Goal: Information Seeking & Learning: Learn about a topic

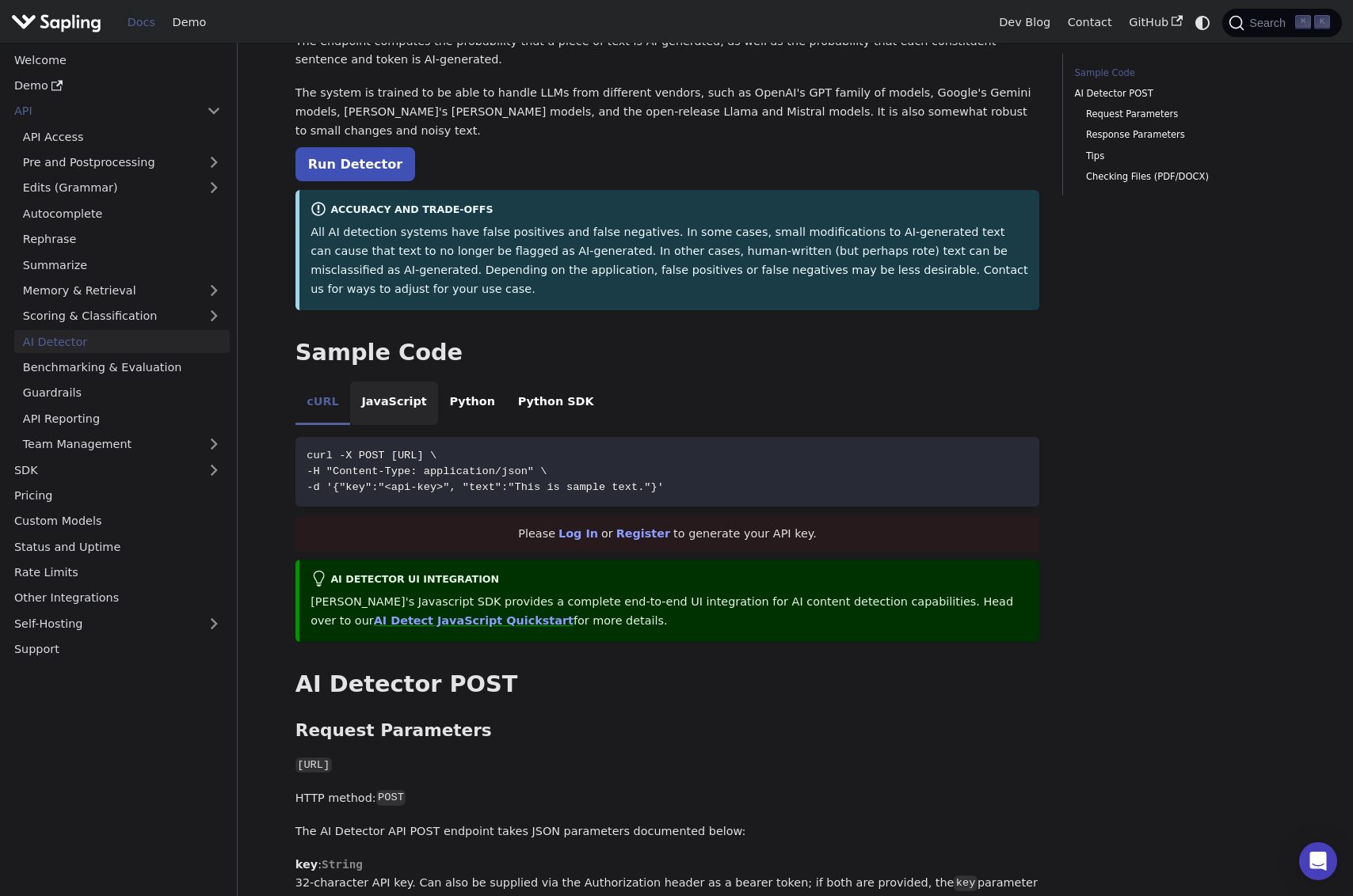
click at [388, 382] on li "JavaScript" at bounding box center [393, 403] width 88 height 44
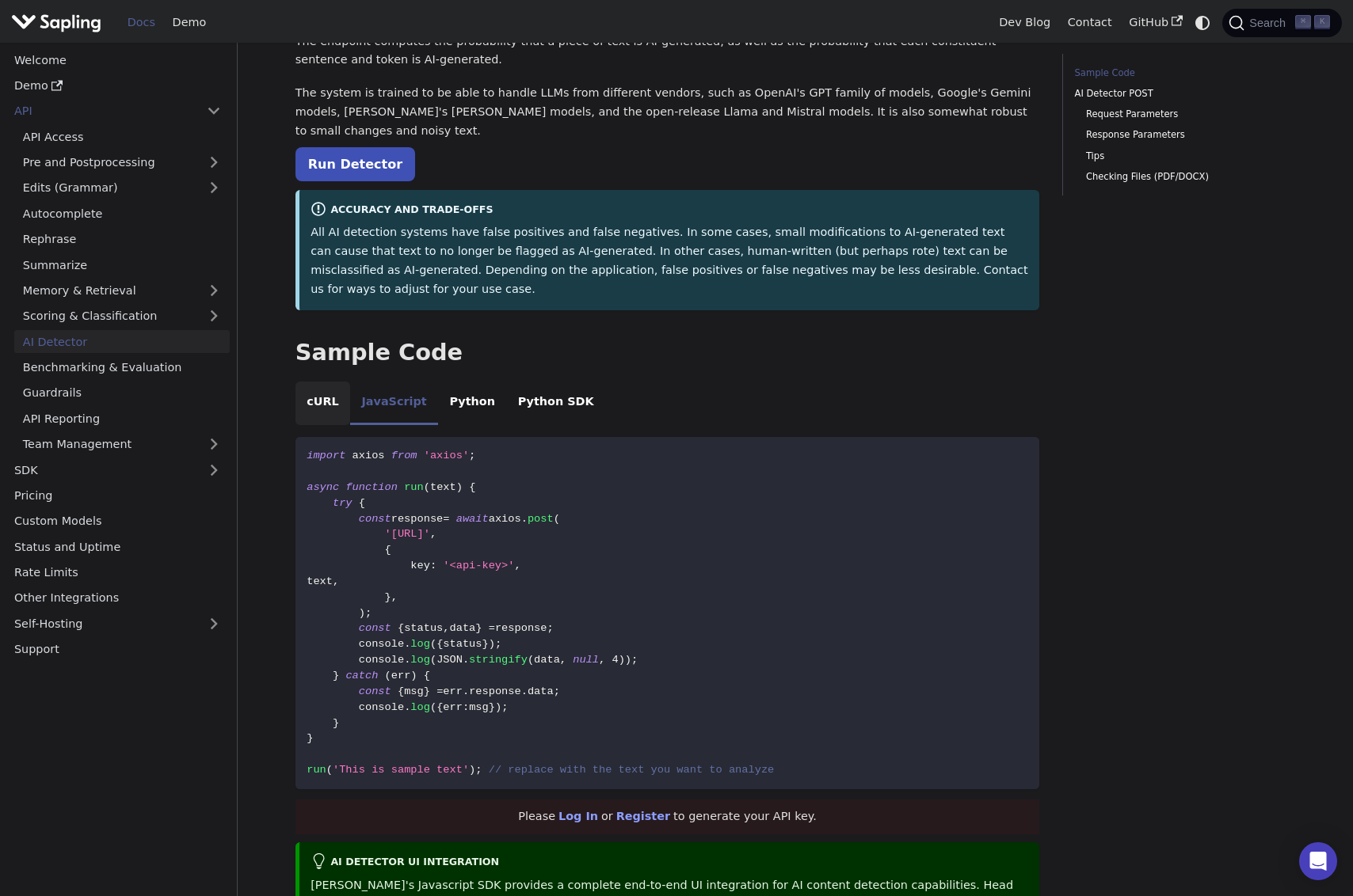
click at [321, 382] on li "cURL" at bounding box center [323, 403] width 54 height 44
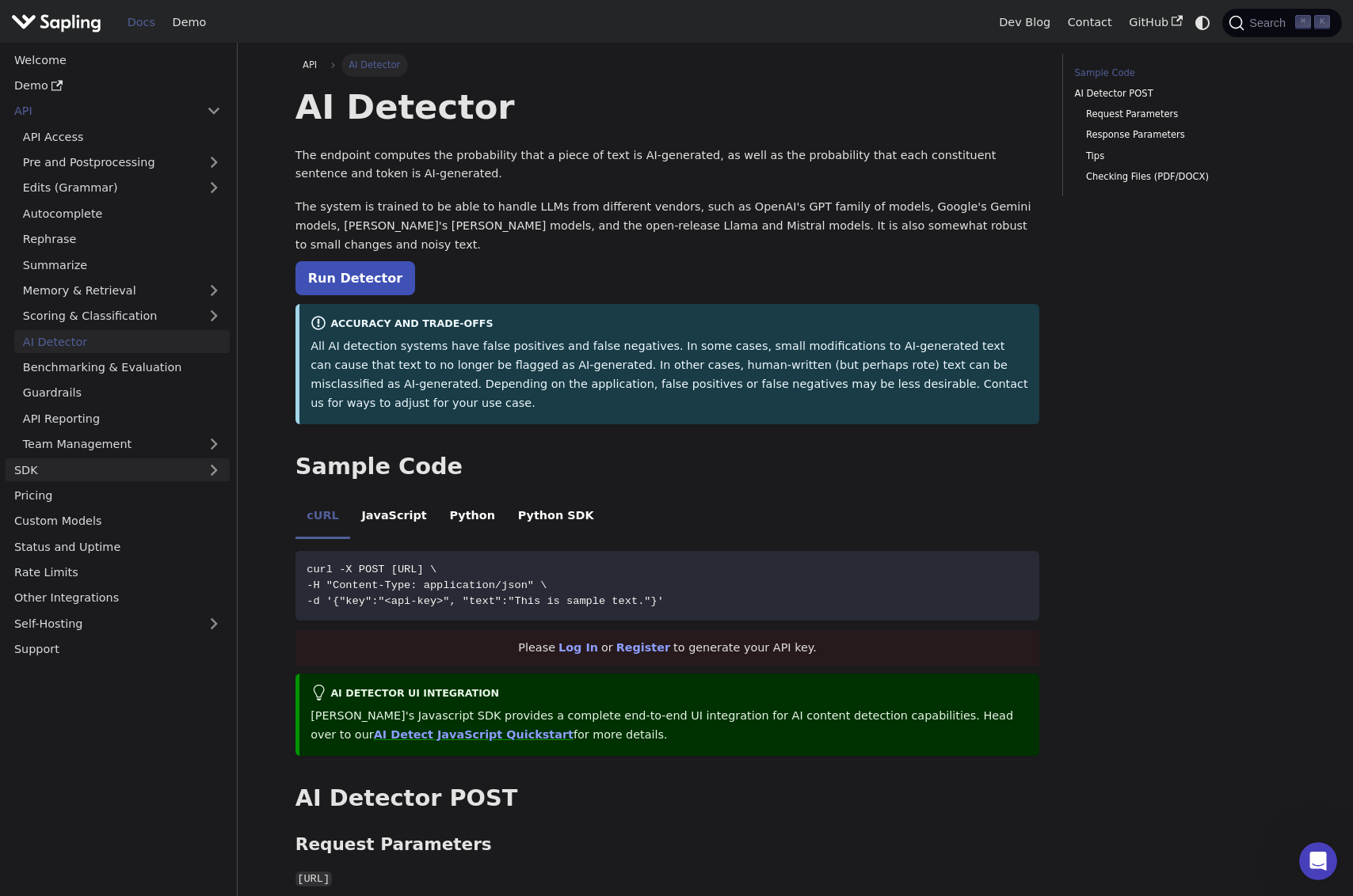
click at [71, 475] on link "SDK" at bounding box center [101, 469] width 193 height 23
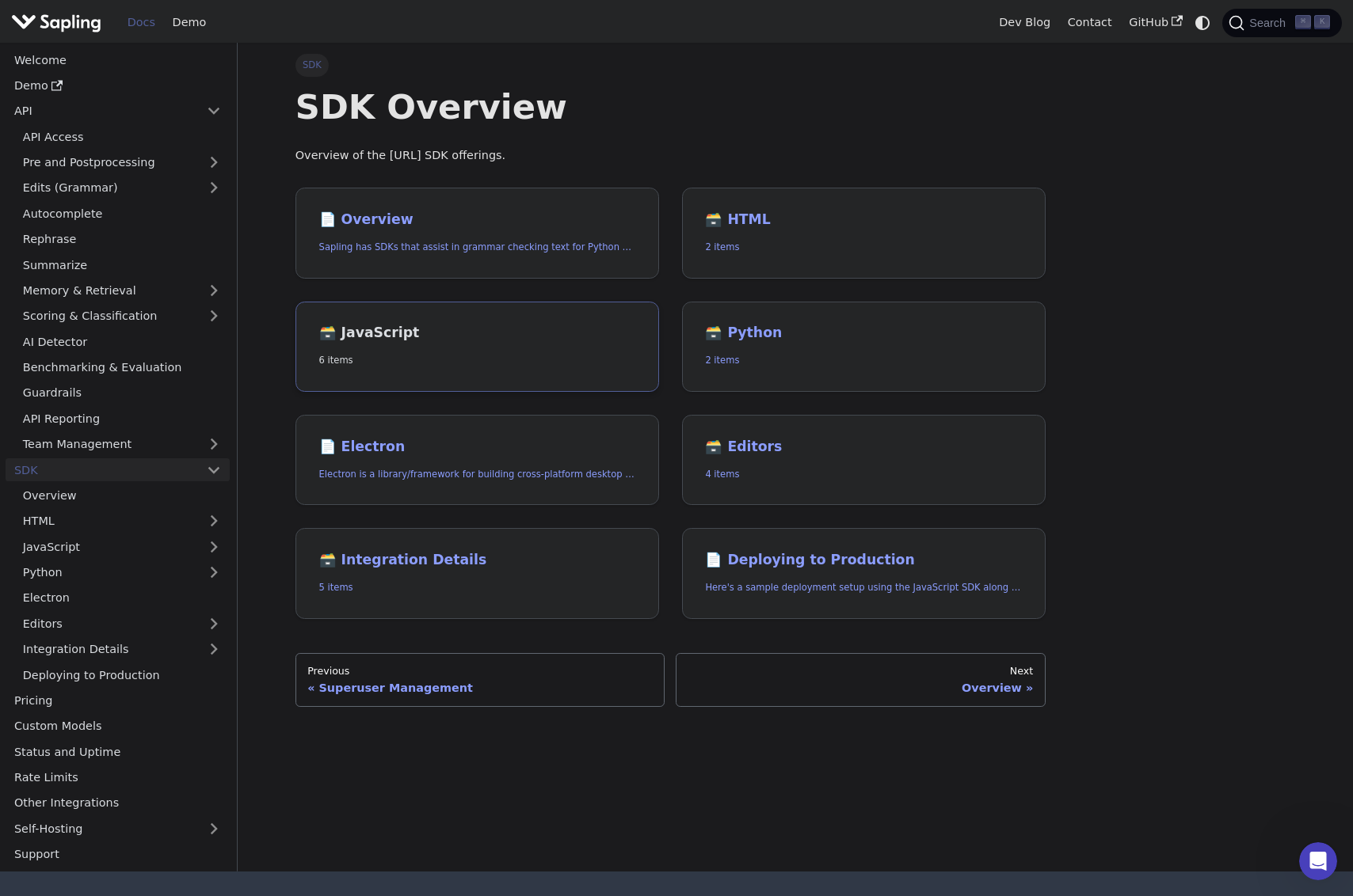
click at [372, 336] on h2 "🗃️ JavaScript" at bounding box center [477, 333] width 316 height 17
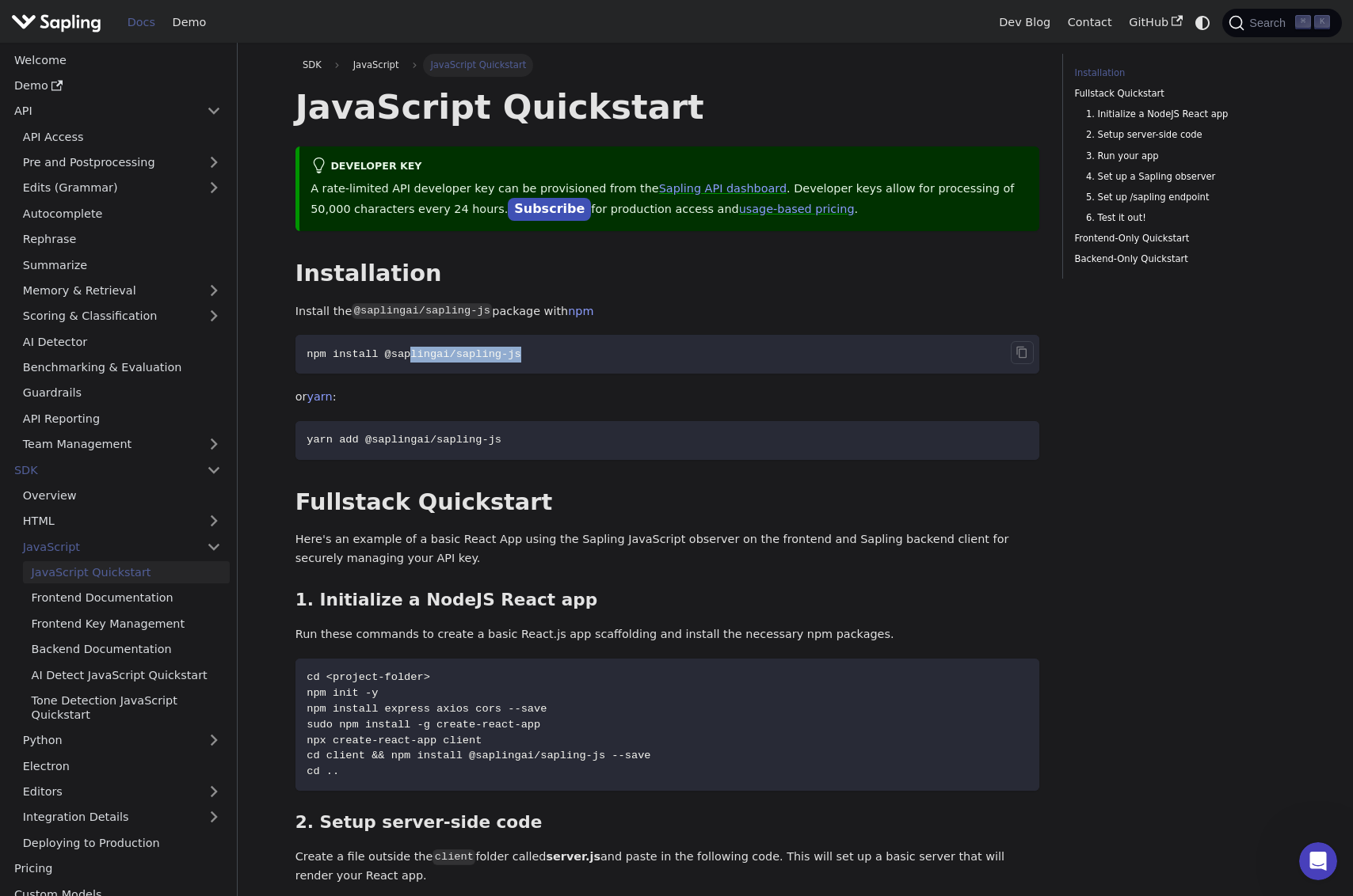
drag, startPoint x: 408, startPoint y: 354, endPoint x: 534, endPoint y: 354, distance: 126.0
click at [534, 354] on code "npm install @saplingai/sapling-js" at bounding box center [667, 354] width 744 height 39
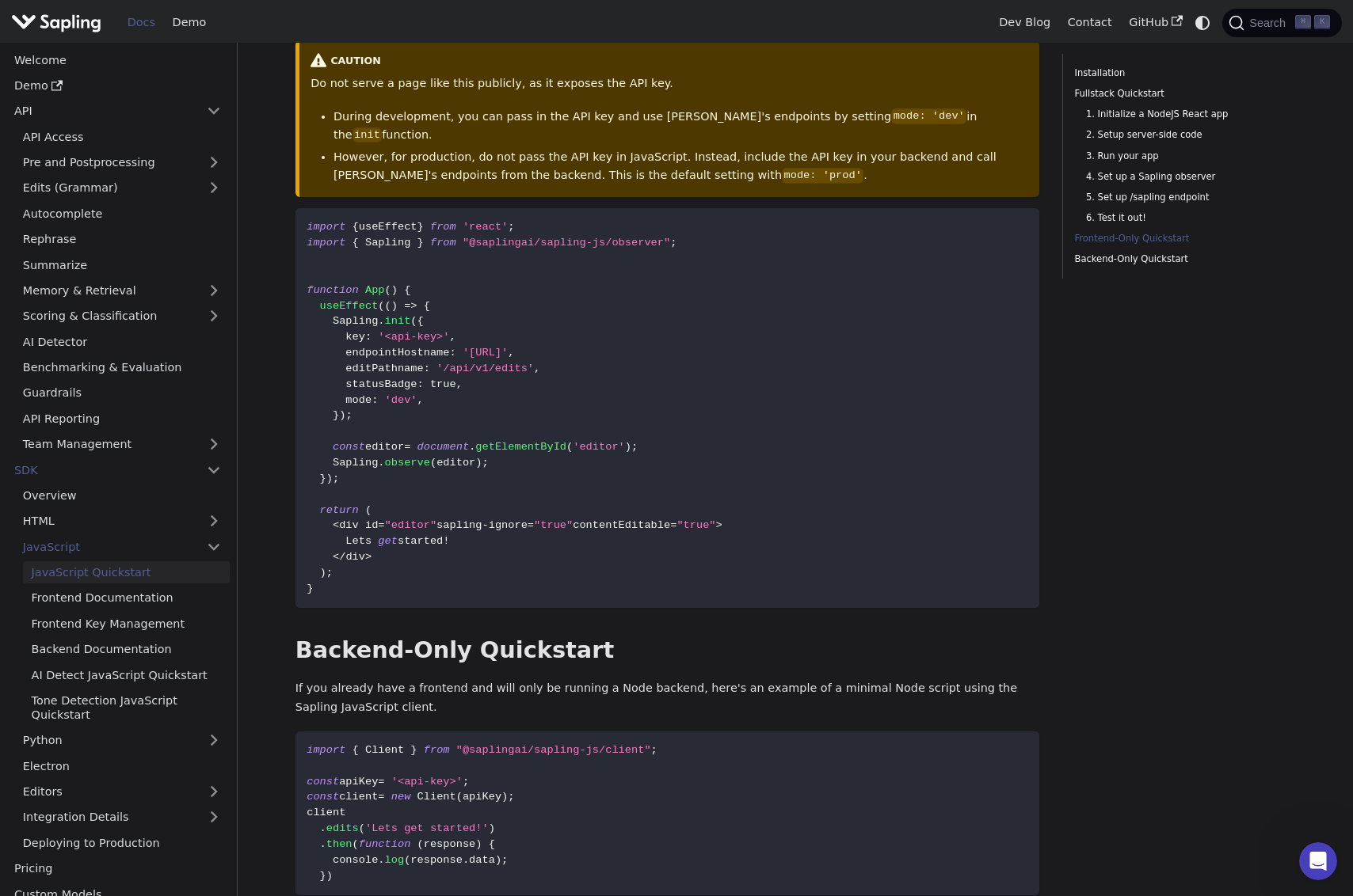
scroll to position [3082, 0]
click at [347, 331] on code "import { useEffect } from 'react' ; import { Sapling } from "@saplingai/sapling…" at bounding box center [667, 407] width 744 height 400
click at [393, 317] on span "init" at bounding box center [398, 319] width 26 height 12
click at [360, 319] on span "Sapling" at bounding box center [355, 319] width 45 height 12
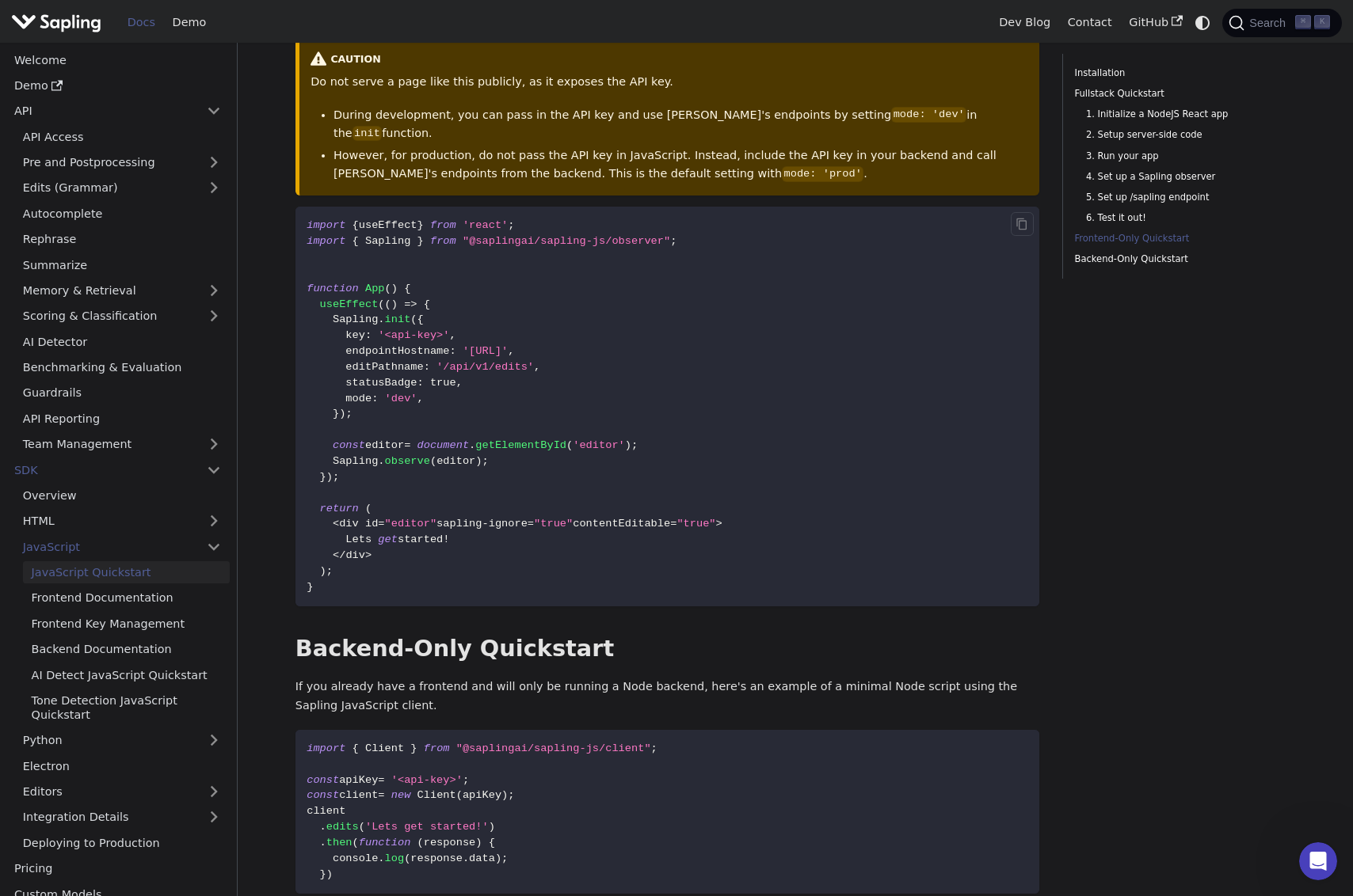
click at [403, 318] on span "init" at bounding box center [398, 319] width 26 height 12
drag, startPoint x: 363, startPoint y: 318, endPoint x: 402, endPoint y: 321, distance: 39.1
click at [402, 320] on span "Sapling . init ( {" at bounding box center [365, 319] width 118 height 12
click at [402, 321] on span "init" at bounding box center [398, 319] width 26 height 12
drag, startPoint x: 412, startPoint y: 321, endPoint x: 331, endPoint y: 321, distance: 81.0
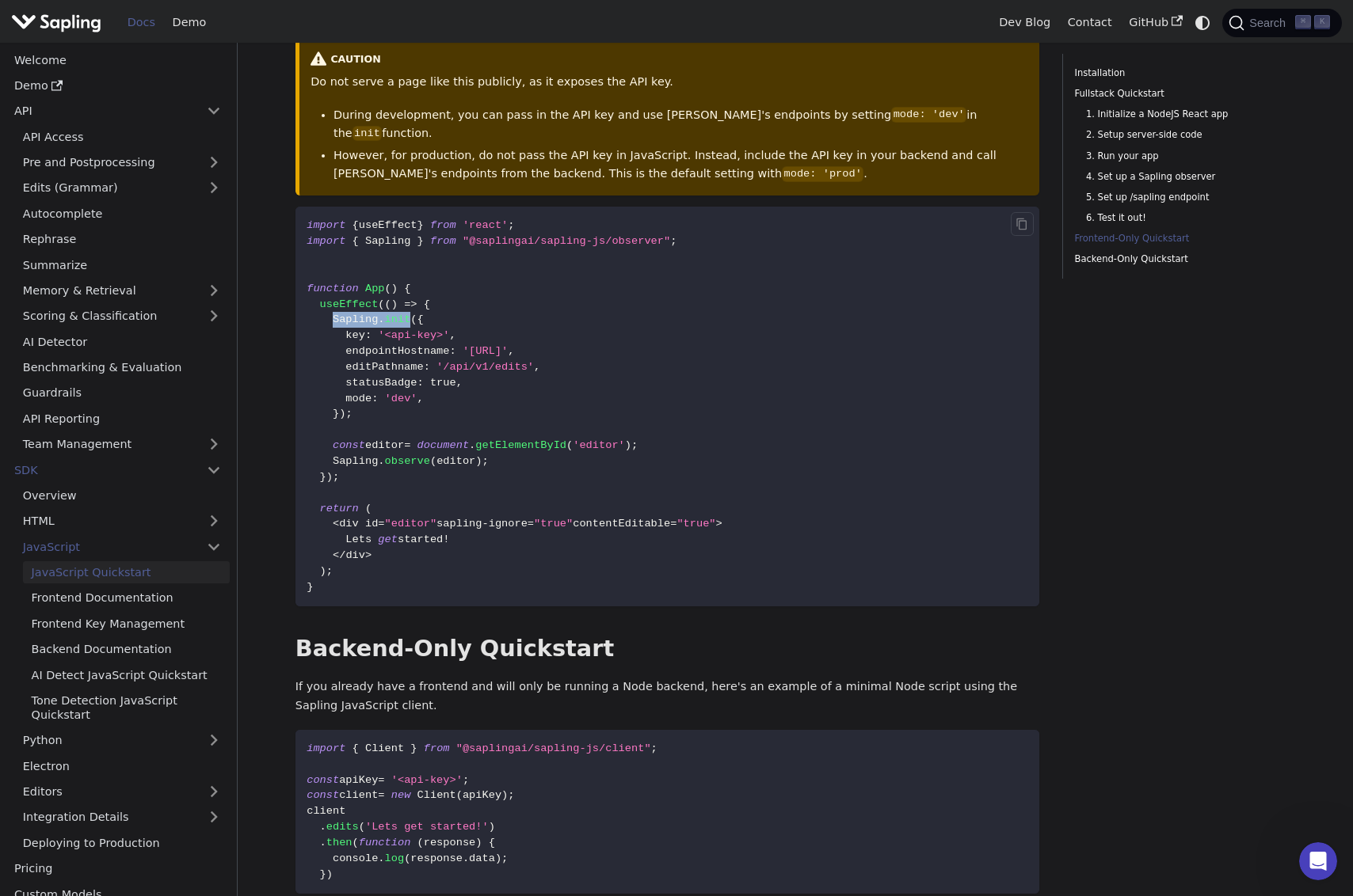
click at [331, 321] on span "Sapling . init ( {" at bounding box center [365, 319] width 118 height 12
click at [331, 321] on span at bounding box center [319, 319] width 26 height 12
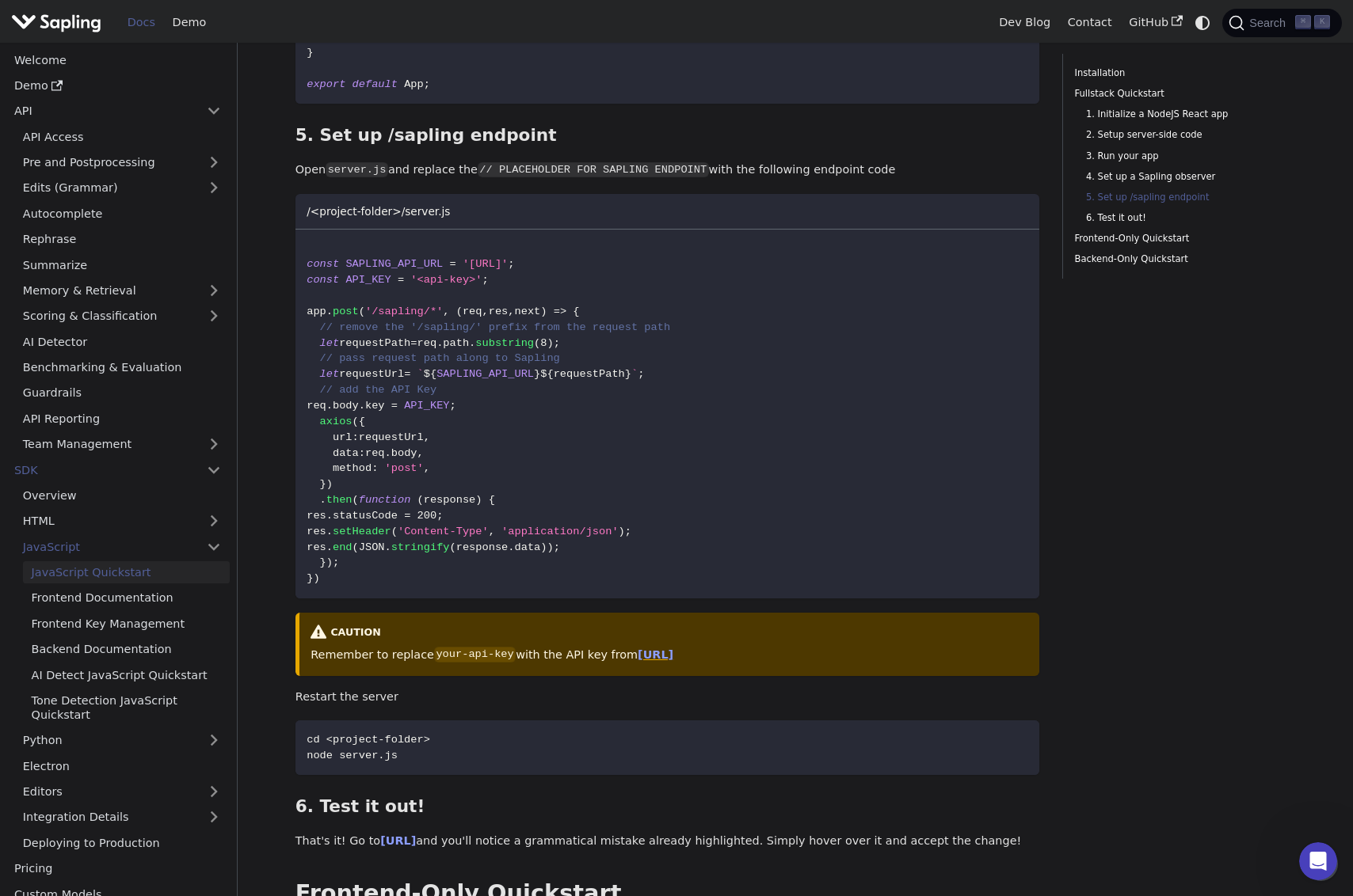
scroll to position [2146, 0]
click at [448, 402] on span "API_KEY" at bounding box center [427, 406] width 45 height 12
click at [328, 424] on span "axios" at bounding box center [336, 422] width 33 height 12
click at [393, 448] on code "const SAPLING_API_URL = '[URL]' ; const API_KEY = '<api-key>' ; app . post ( '/…" at bounding box center [667, 414] width 744 height 368
click at [392, 459] on span "." at bounding box center [388, 454] width 6 height 12
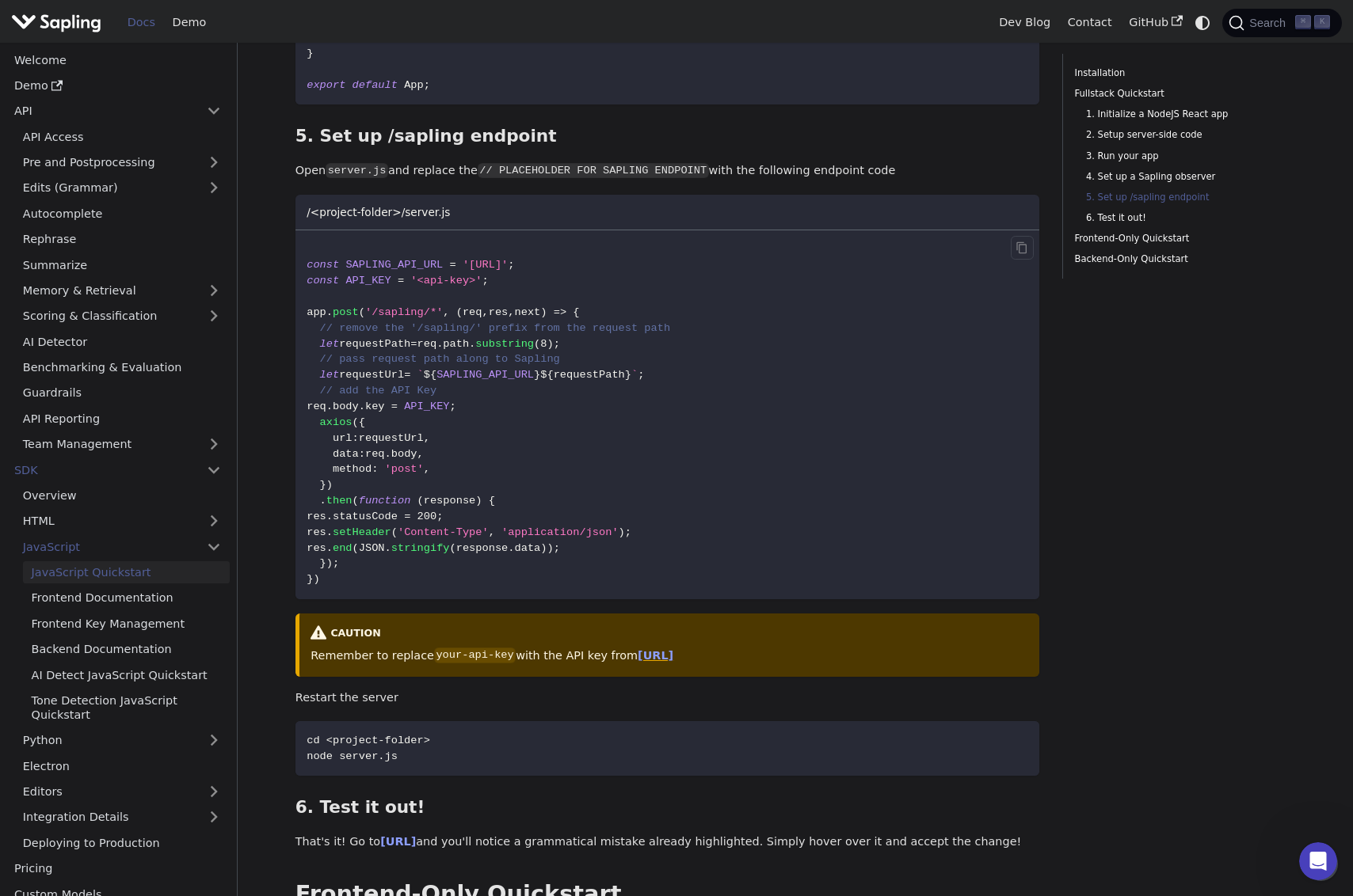
click at [394, 467] on span "'post'" at bounding box center [404, 468] width 39 height 12
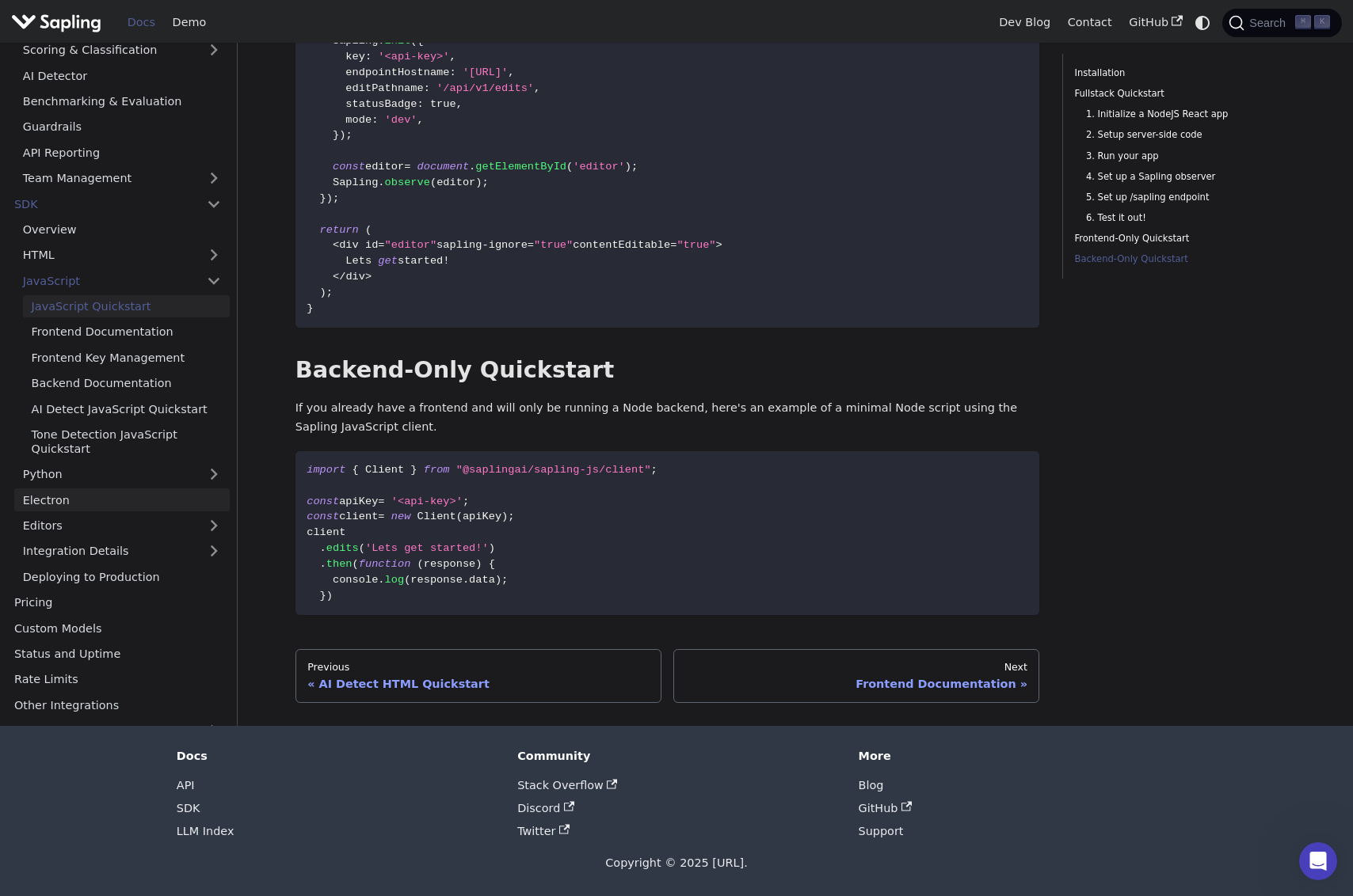
scroll to position [144, 0]
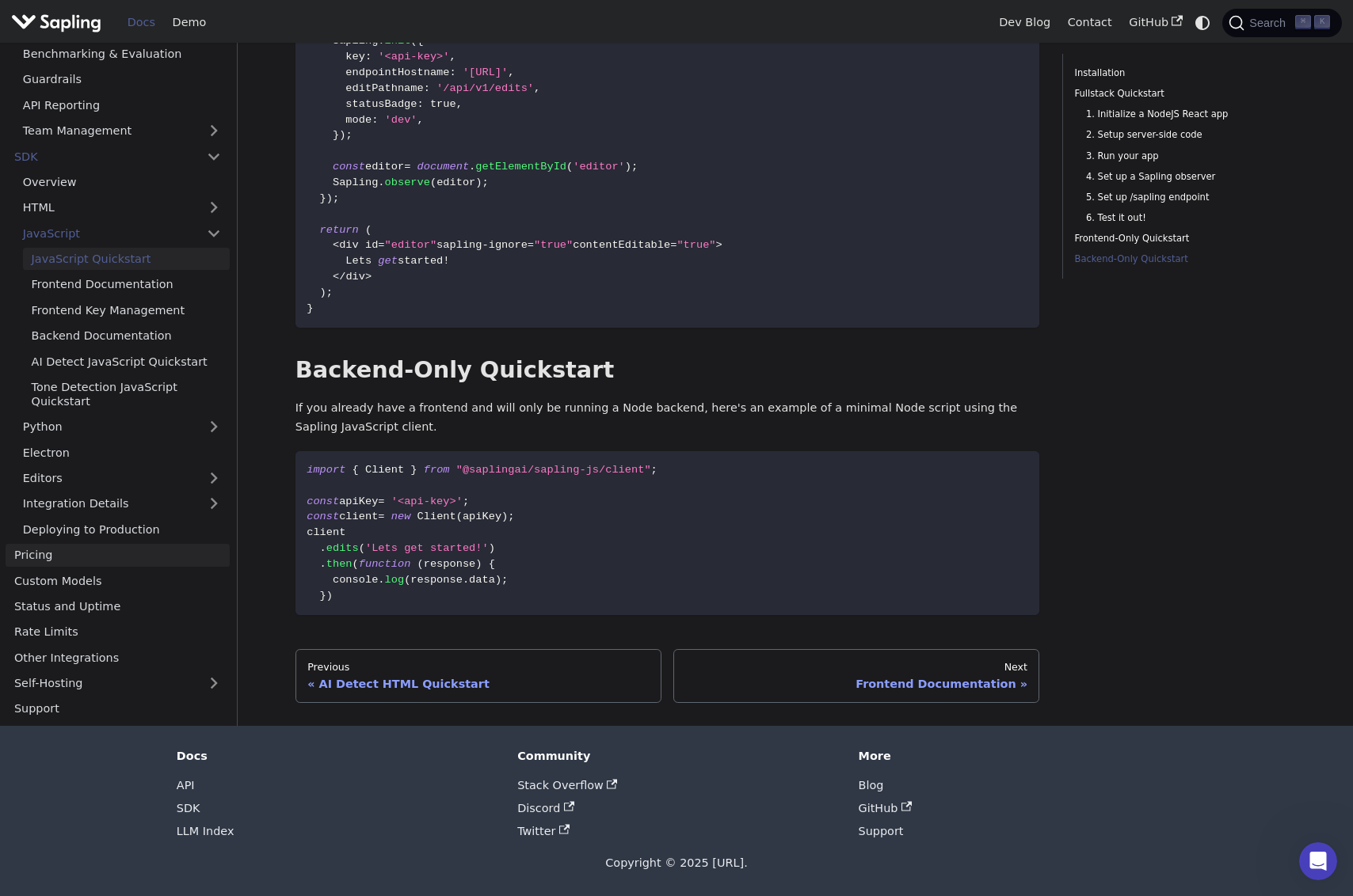
click at [38, 554] on link "Pricing" at bounding box center [118, 555] width 224 height 23
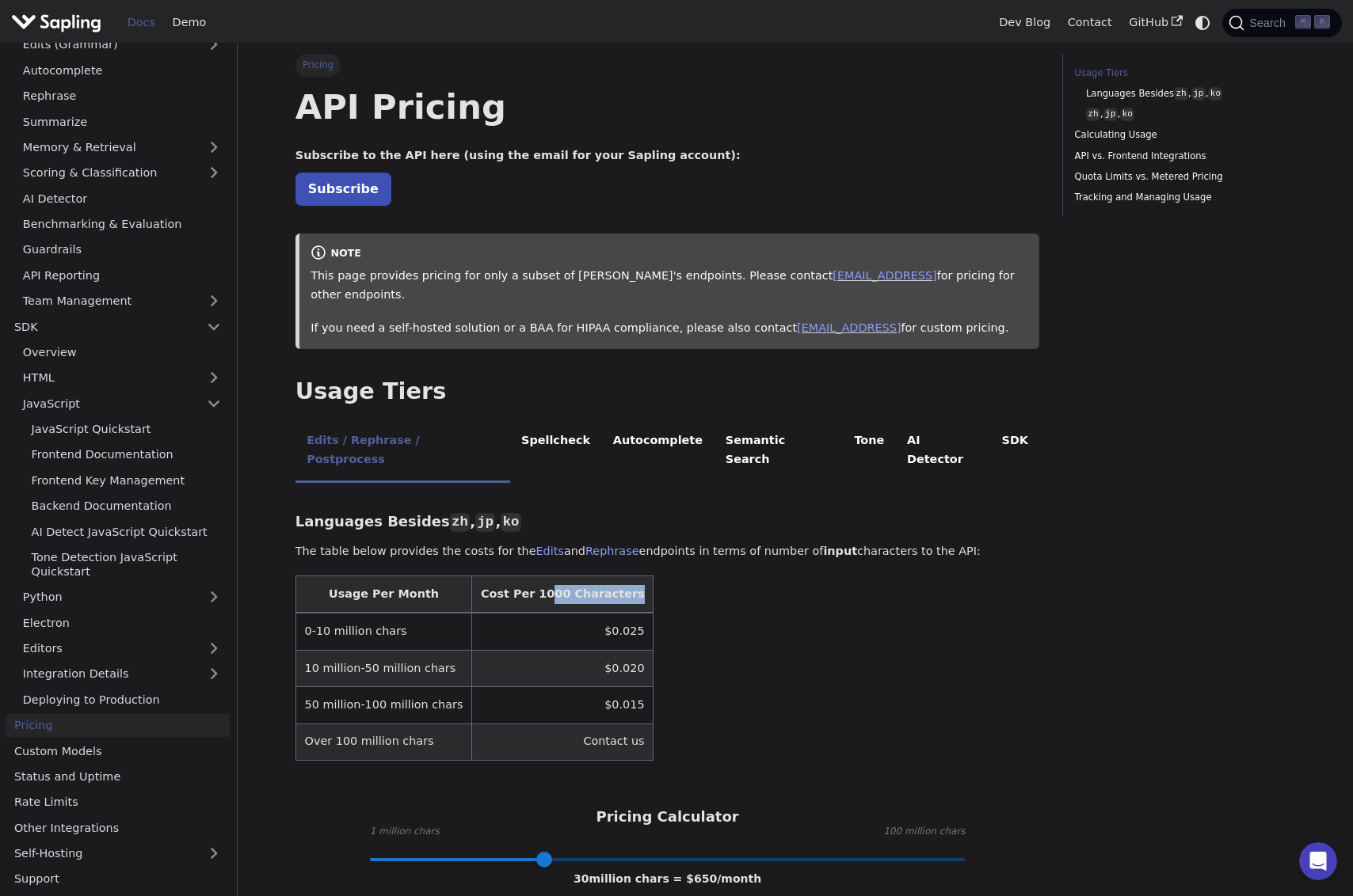
drag, startPoint x: 547, startPoint y: 561, endPoint x: 634, endPoint y: 571, distance: 87.6
click at [634, 576] on table "Usage Per Month Cost Per 1000 Characters 0-10 million chars $0.025 10 million-5…" at bounding box center [667, 668] width 744 height 185
click at [602, 577] on th "Cost Per 1000 Characters" at bounding box center [563, 595] width 182 height 37
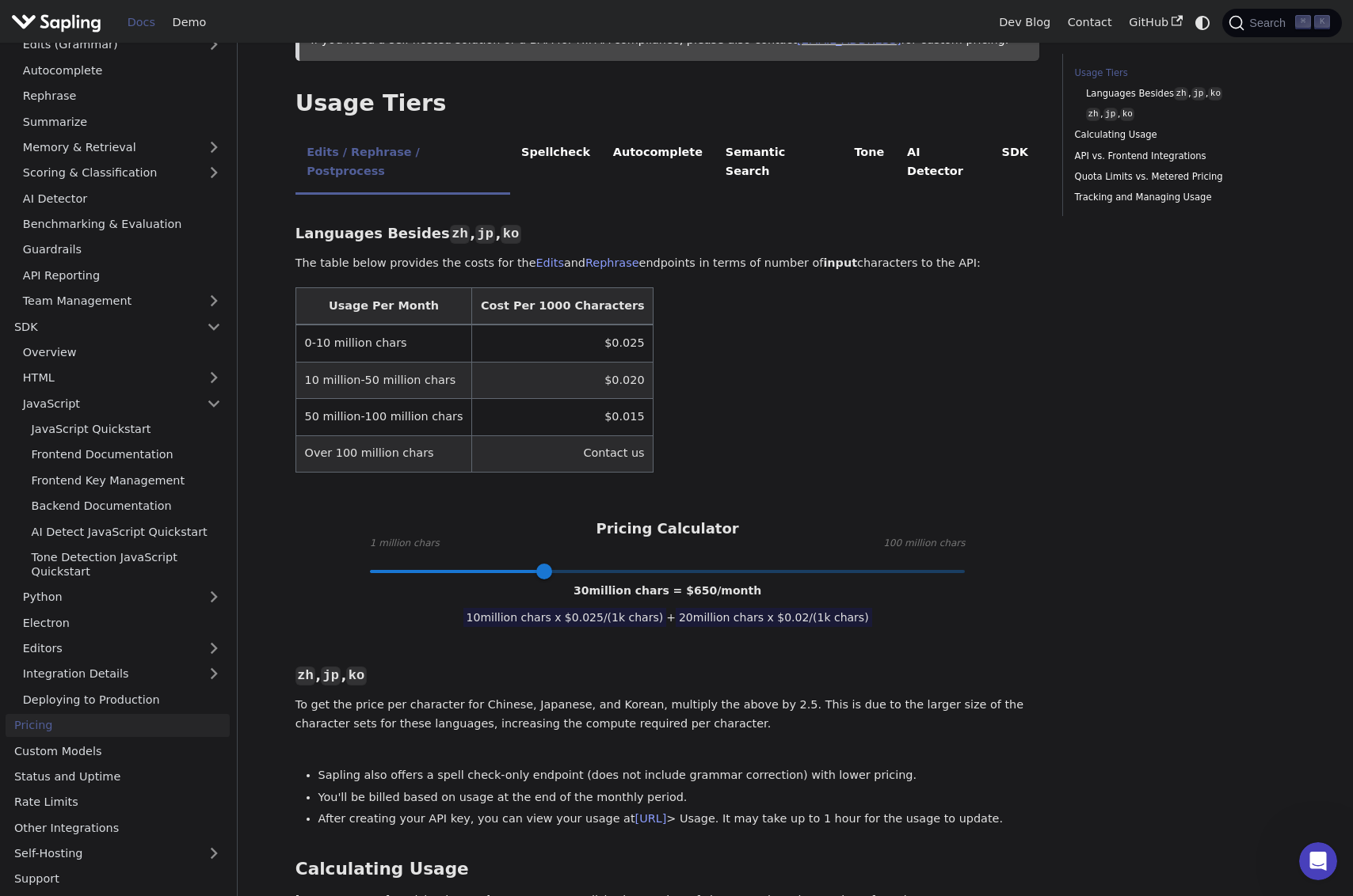
scroll to position [292, 0]
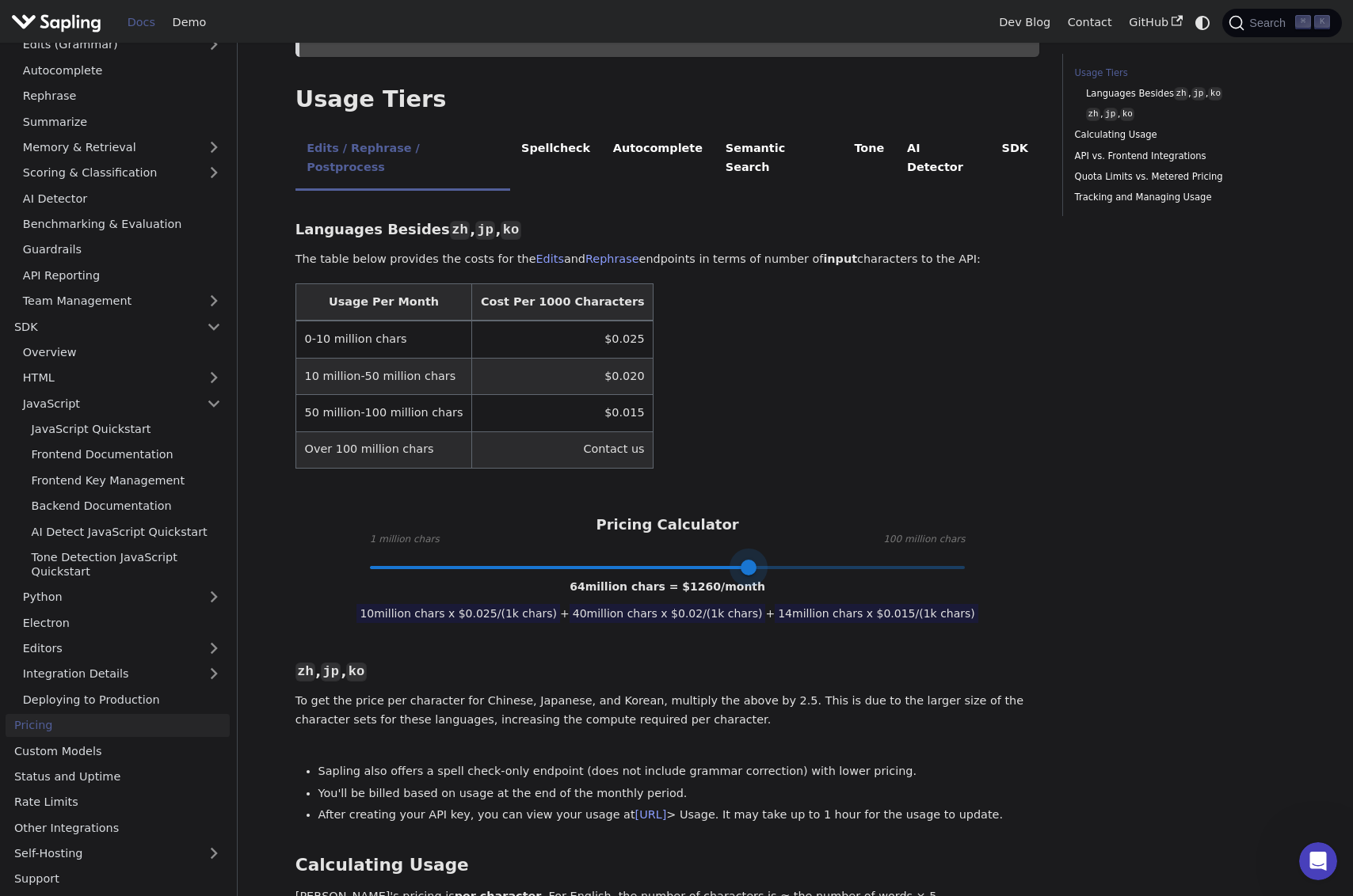
type input "65"
drag, startPoint x: 550, startPoint y: 532, endPoint x: 752, endPoint y: 545, distance: 202.4
click at [752, 560] on span at bounding box center [755, 568] width 16 height 16
click at [995, 522] on div "Pricing Calculator 1 million chars 100 million chars 65 million chars = $ 1275 …" at bounding box center [667, 542] width 744 height 52
